Goal: Use online tool/utility: Utilize a website feature to perform a specific function

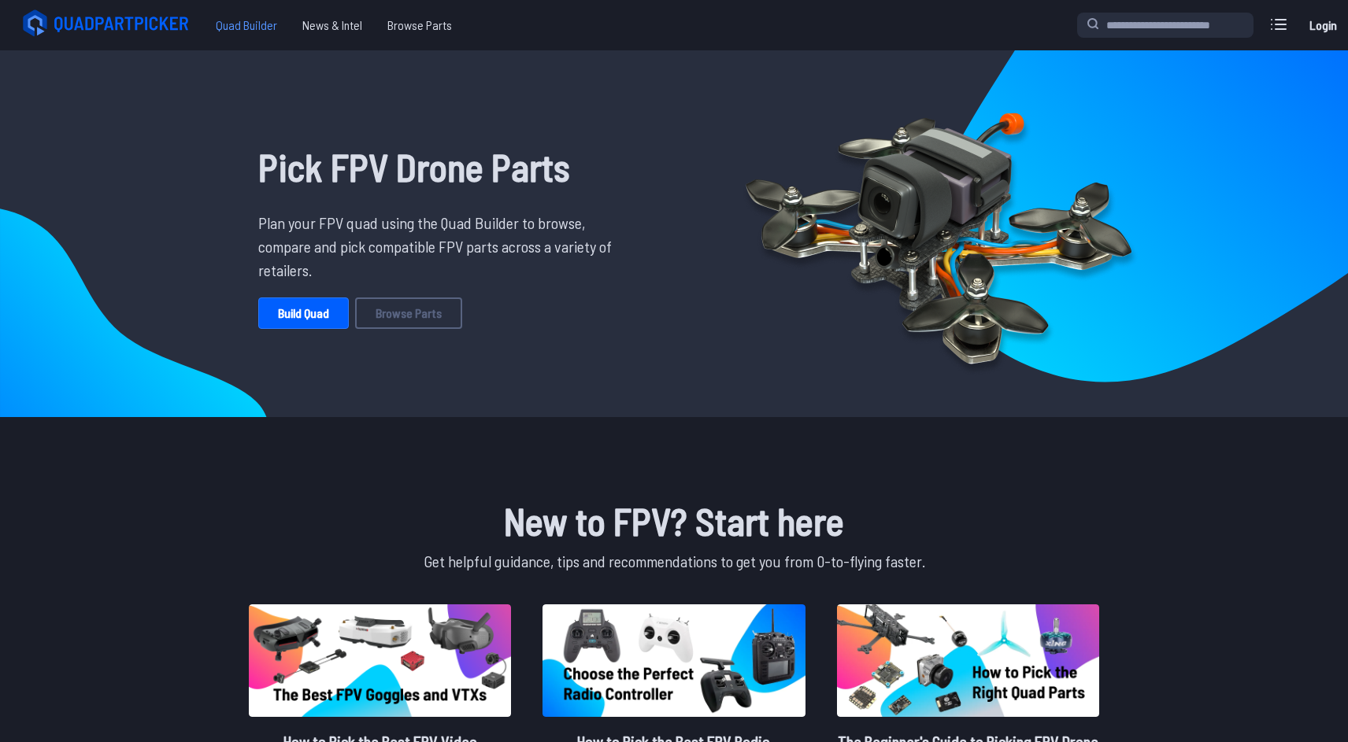
click at [259, 29] on span "Quad Builder" at bounding box center [246, 24] width 87 height 31
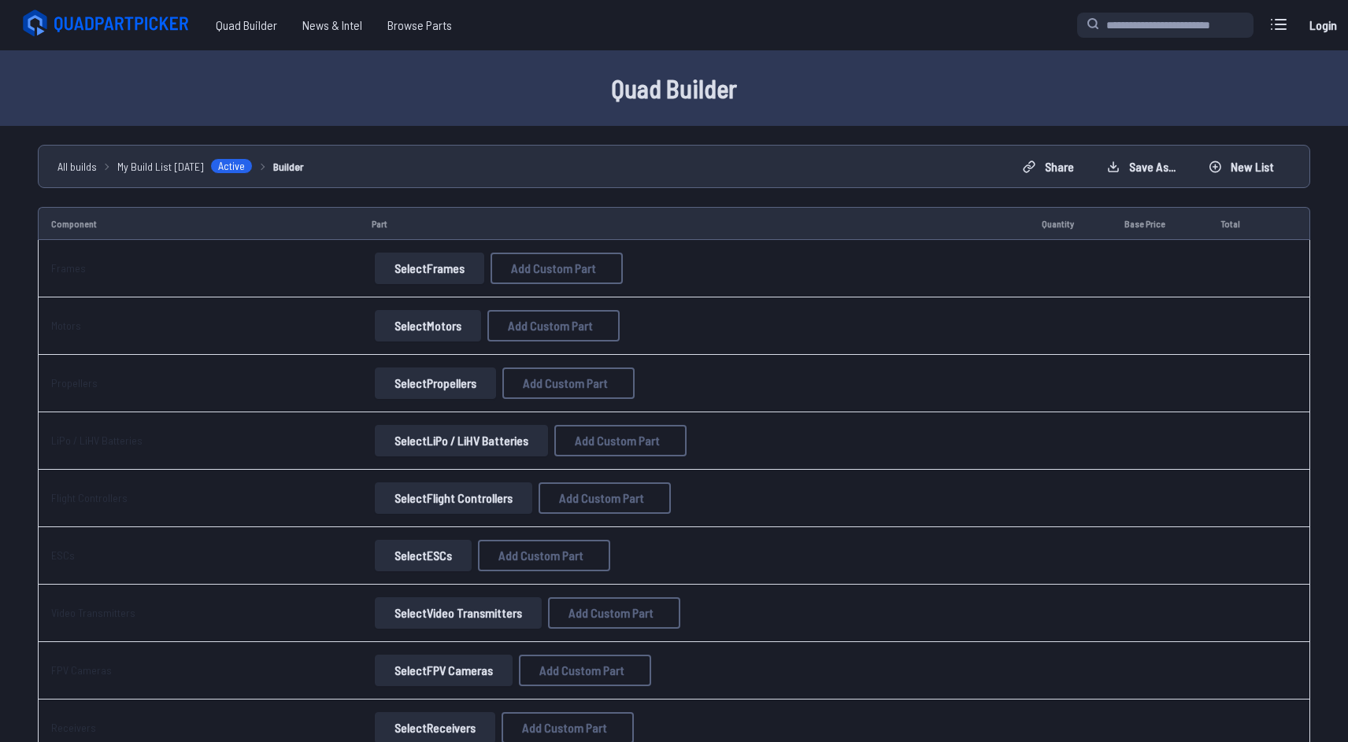
click at [137, 28] on icon at bounding box center [108, 23] width 176 height 31
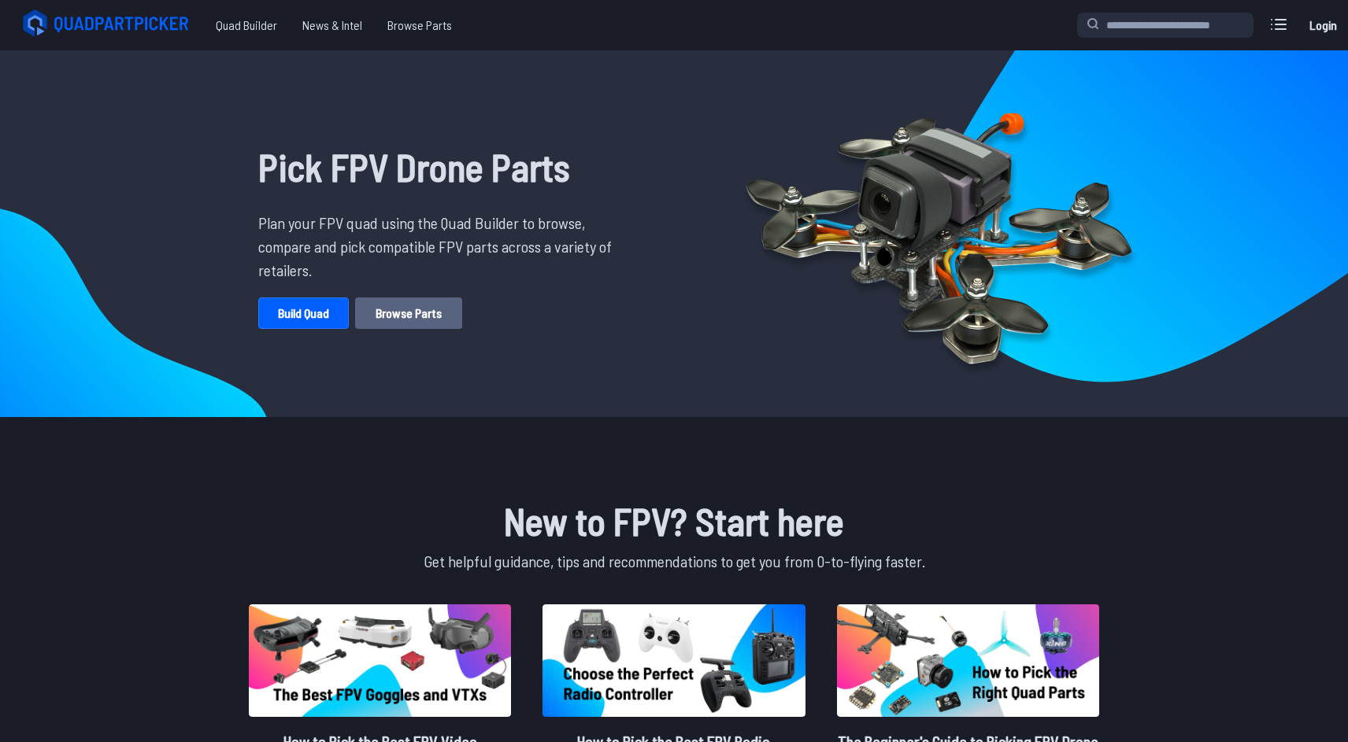
click at [409, 309] on link "Browse Parts" at bounding box center [408, 313] width 107 height 31
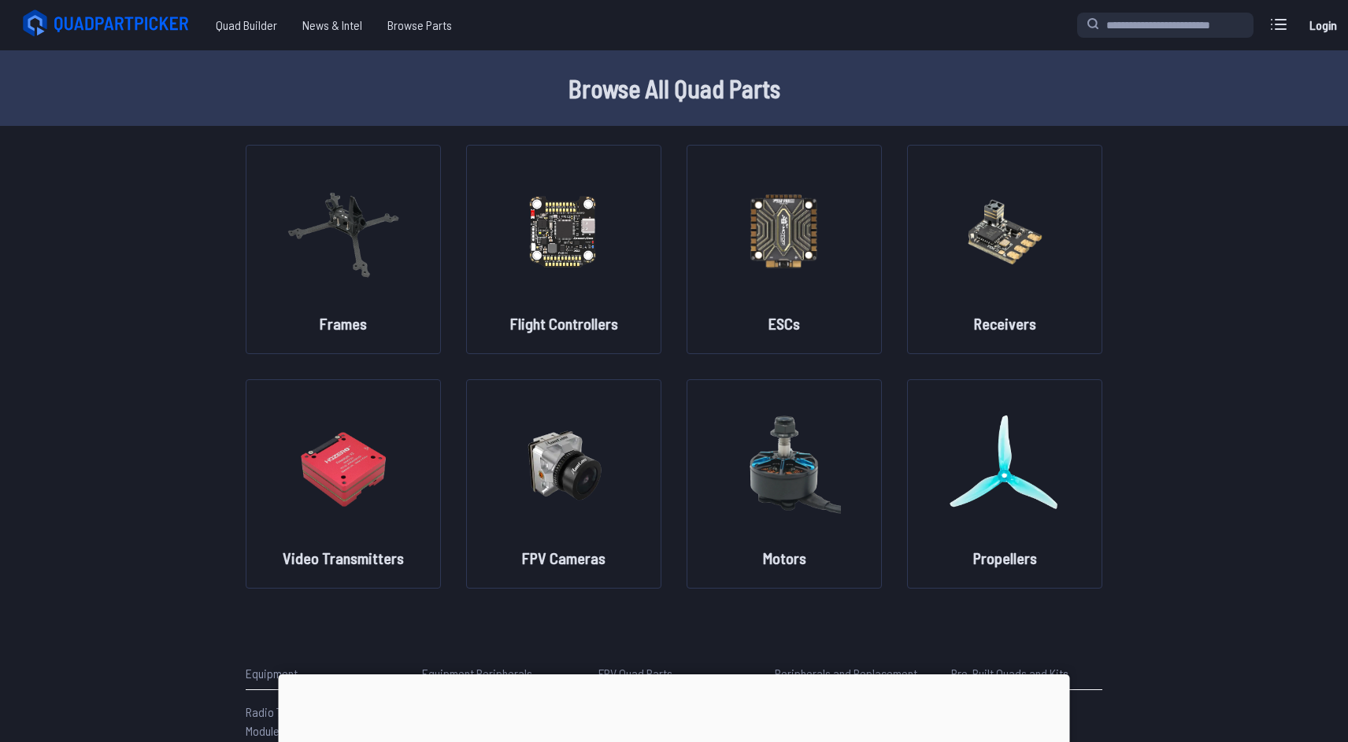
click at [116, 25] on icon at bounding box center [108, 23] width 176 height 31
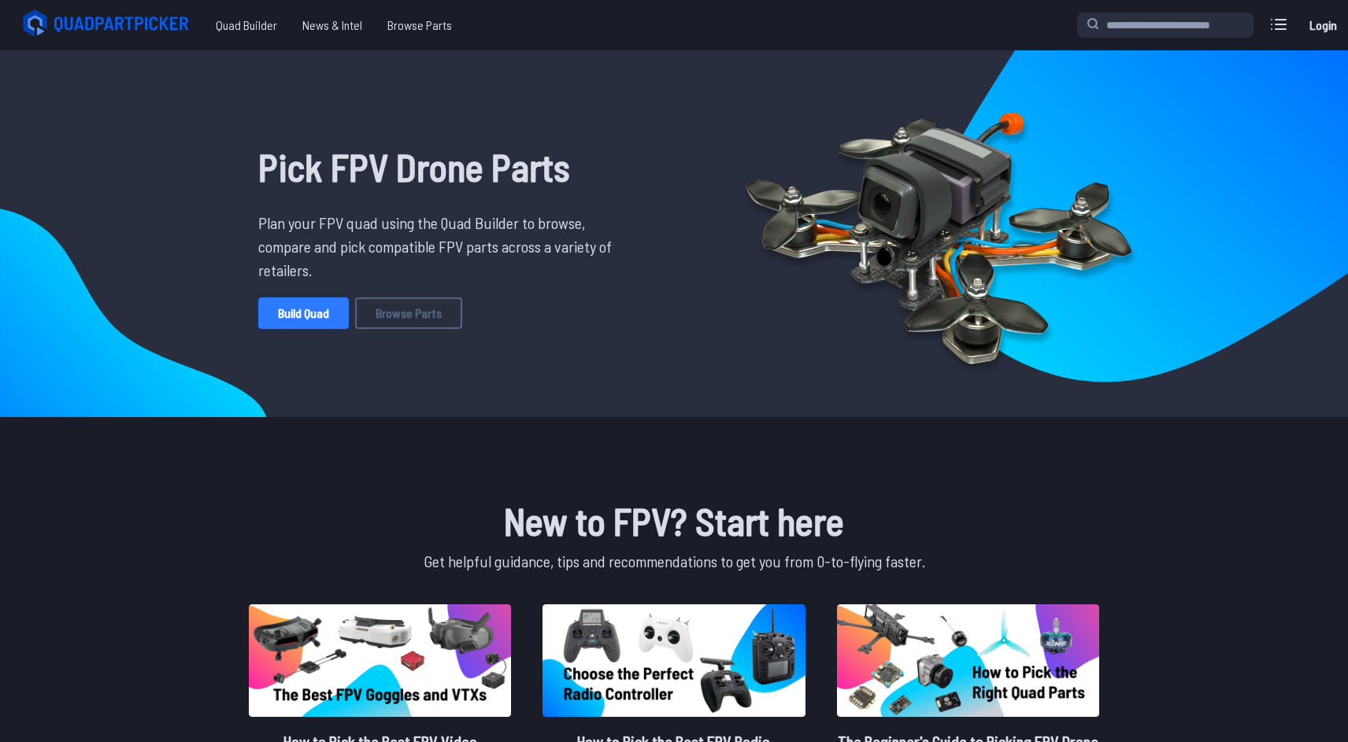
click at [327, 324] on link "Build Quad" at bounding box center [303, 313] width 91 height 31
click at [250, 32] on span "Quad Builder" at bounding box center [246, 24] width 87 height 31
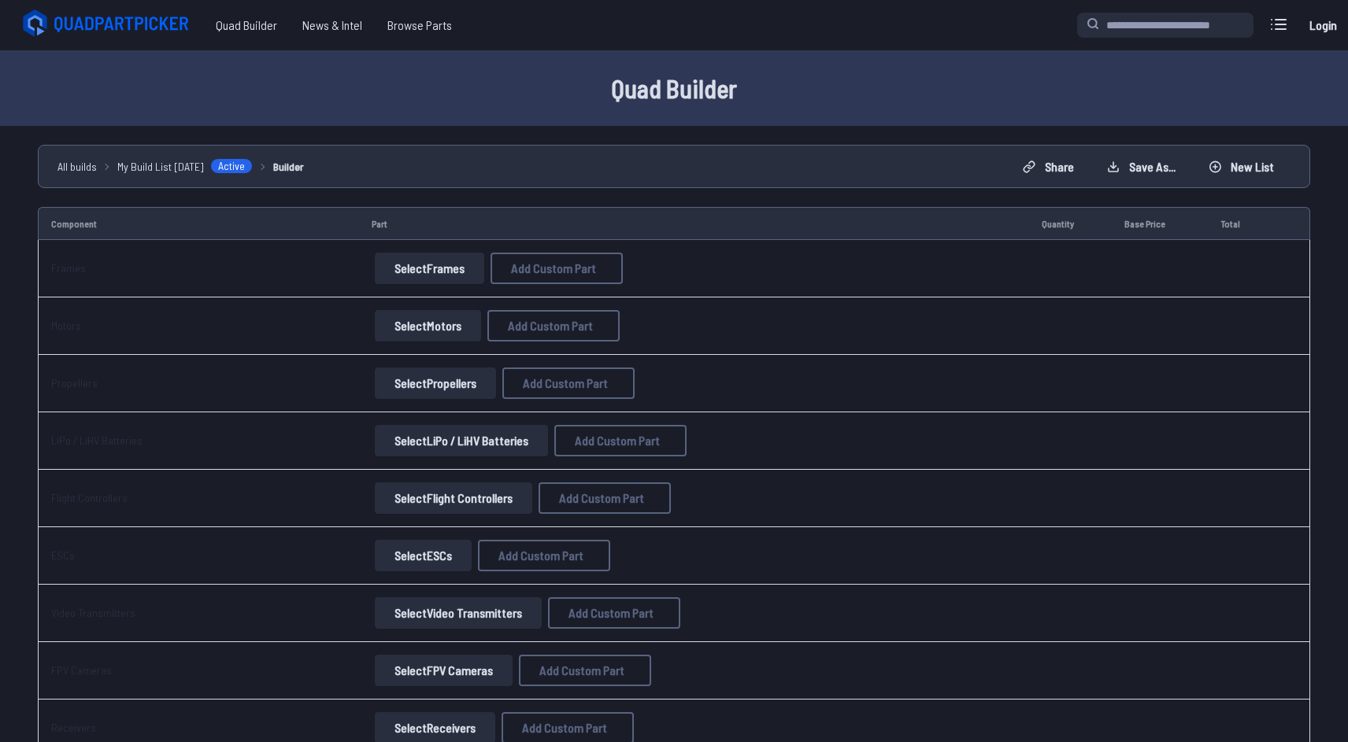
click at [118, 19] on icon at bounding box center [123, 25] width 137 height 16
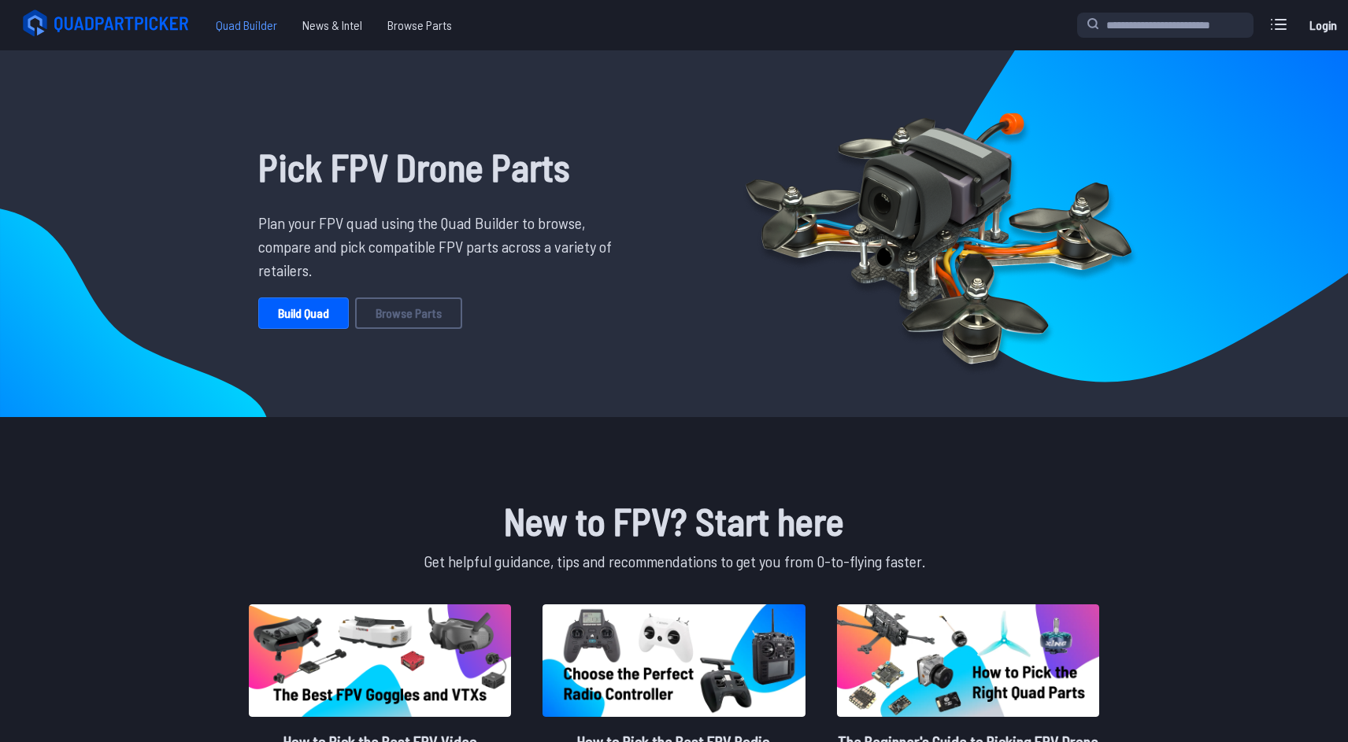
click at [232, 30] on span "Quad Builder" at bounding box center [246, 24] width 87 height 31
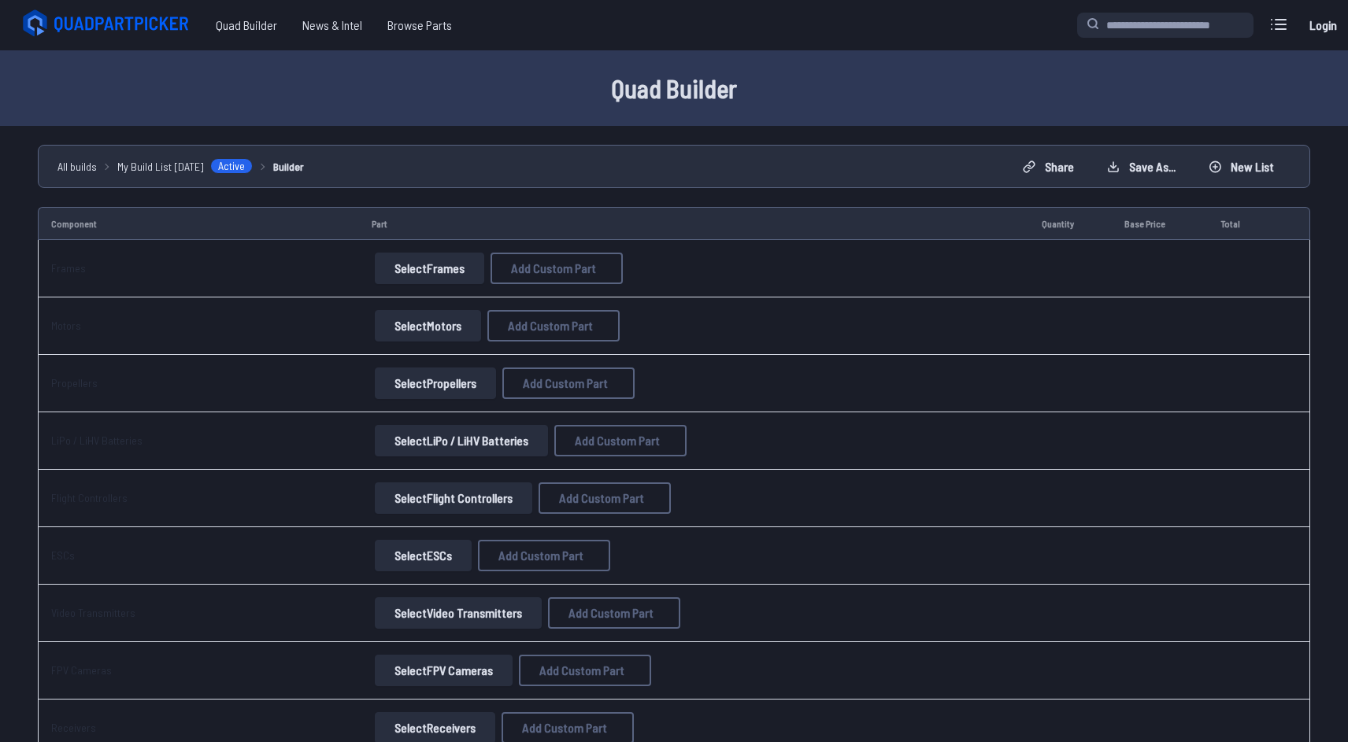
click at [108, 25] on icon at bounding box center [123, 25] width 137 height 16
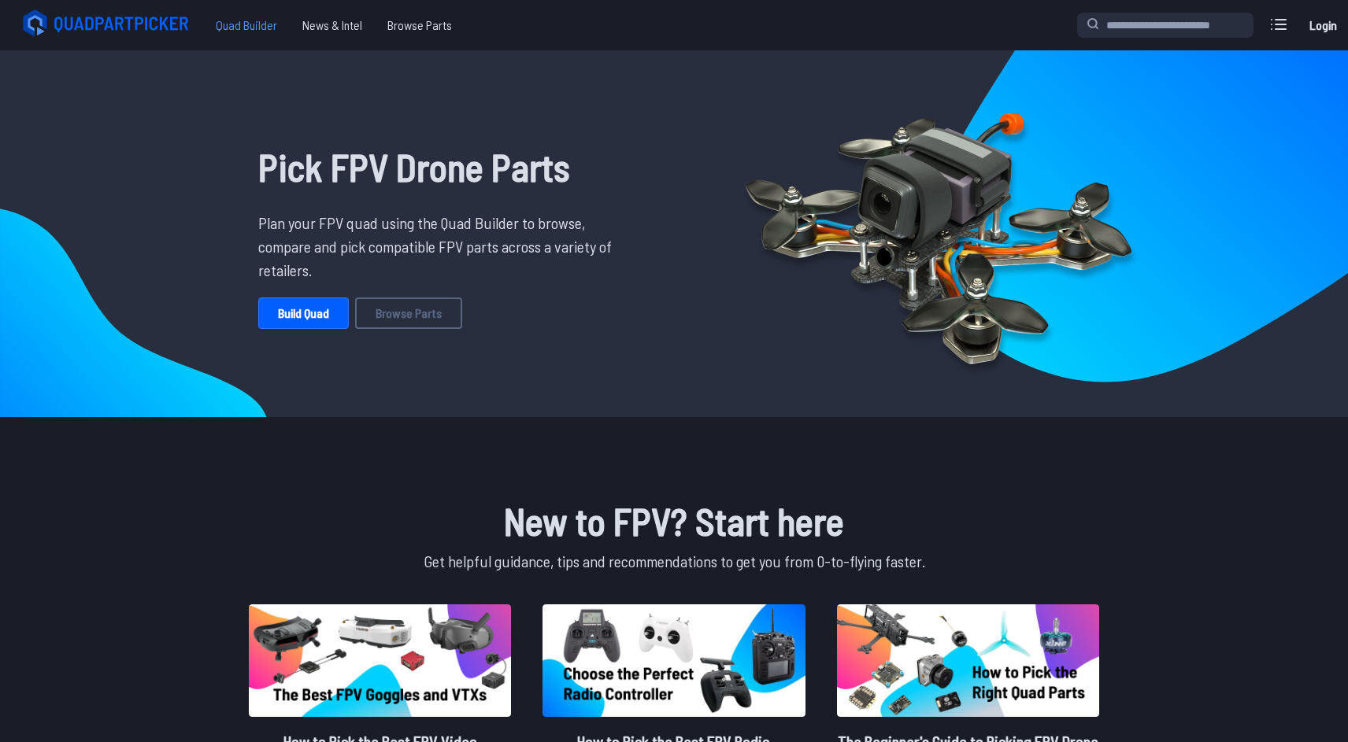
click at [222, 27] on span "Quad Builder" at bounding box center [246, 24] width 87 height 31
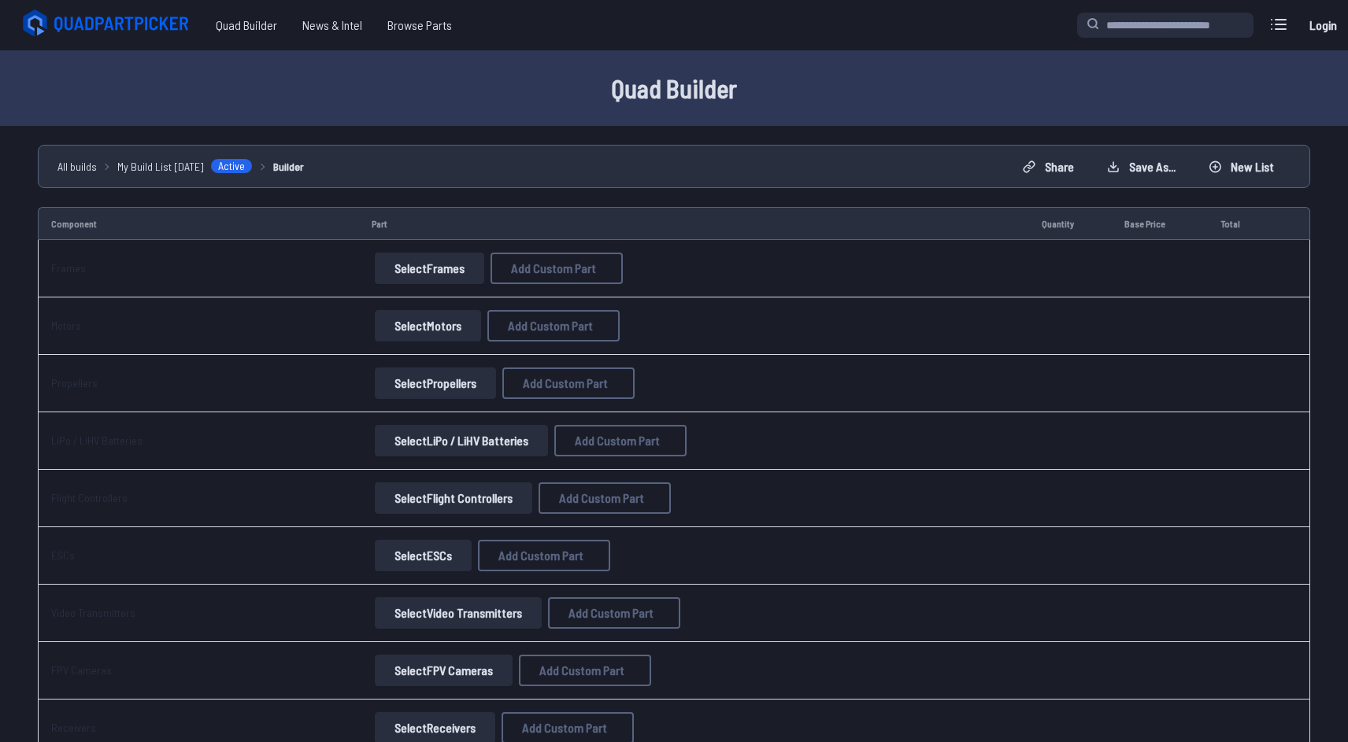
click at [147, 23] on icon at bounding box center [108, 23] width 176 height 31
